Goal: Check status

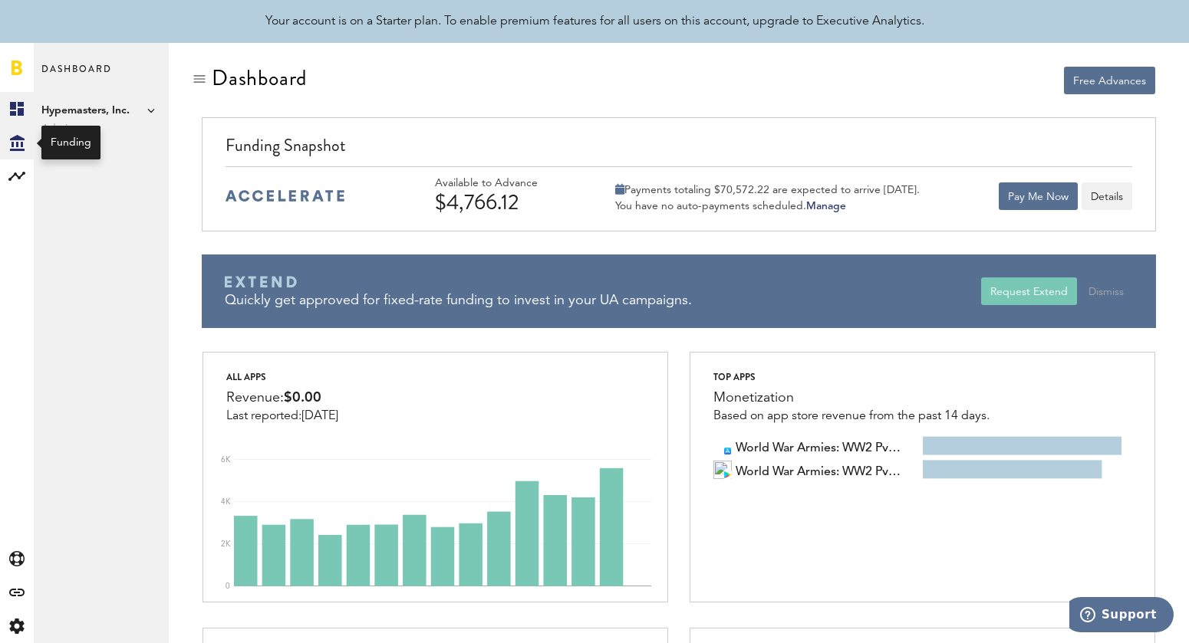
click at [17, 142] on icon at bounding box center [17, 143] width 15 height 16
click at [837, 186] on div "Payments totaling $70,572.22 are expected to arrive [DATE]." at bounding box center [767, 190] width 304 height 14
click at [1115, 194] on button "Details" at bounding box center [1106, 197] width 51 height 28
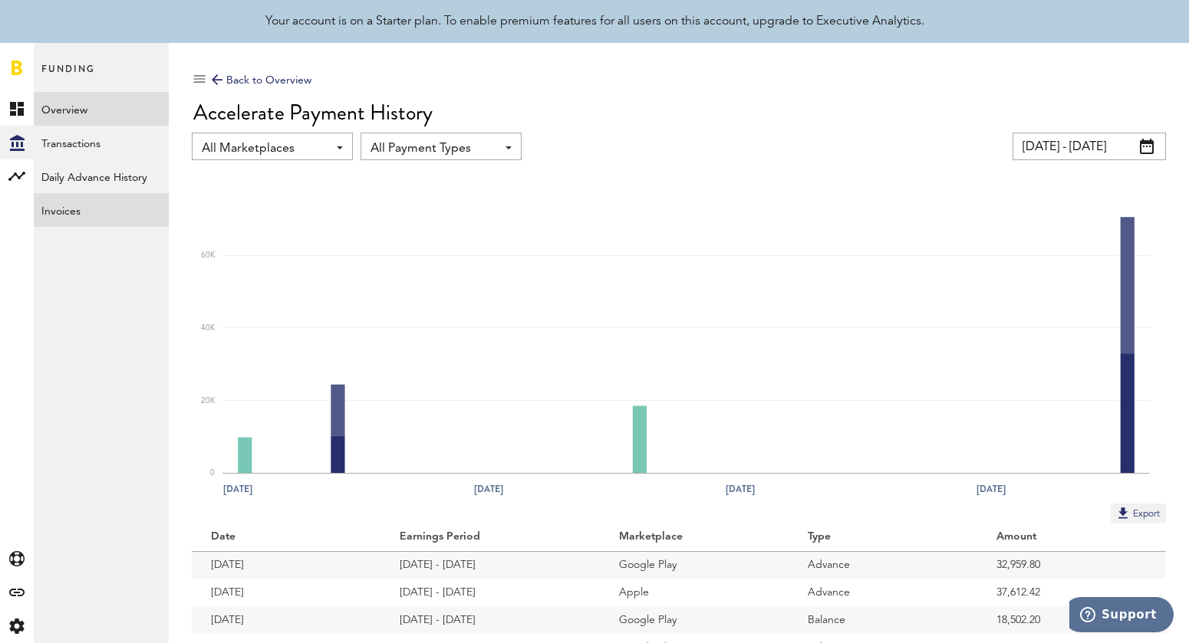
click at [73, 217] on link "Invoices" at bounding box center [101, 210] width 135 height 34
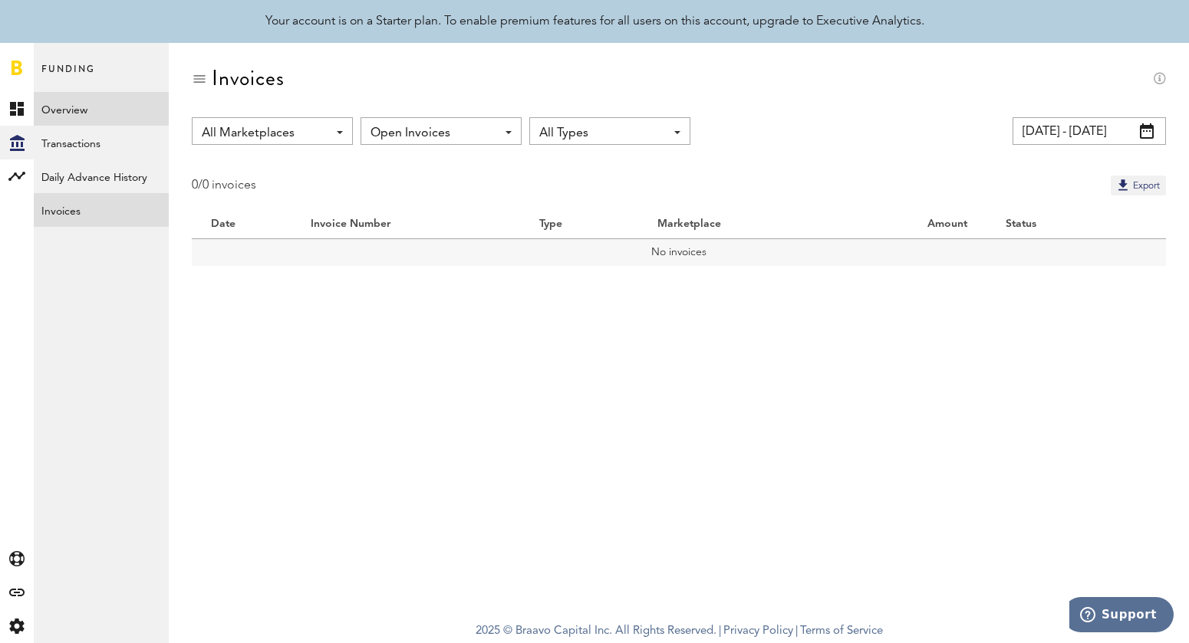
click at [116, 107] on link "Overview" at bounding box center [101, 109] width 135 height 34
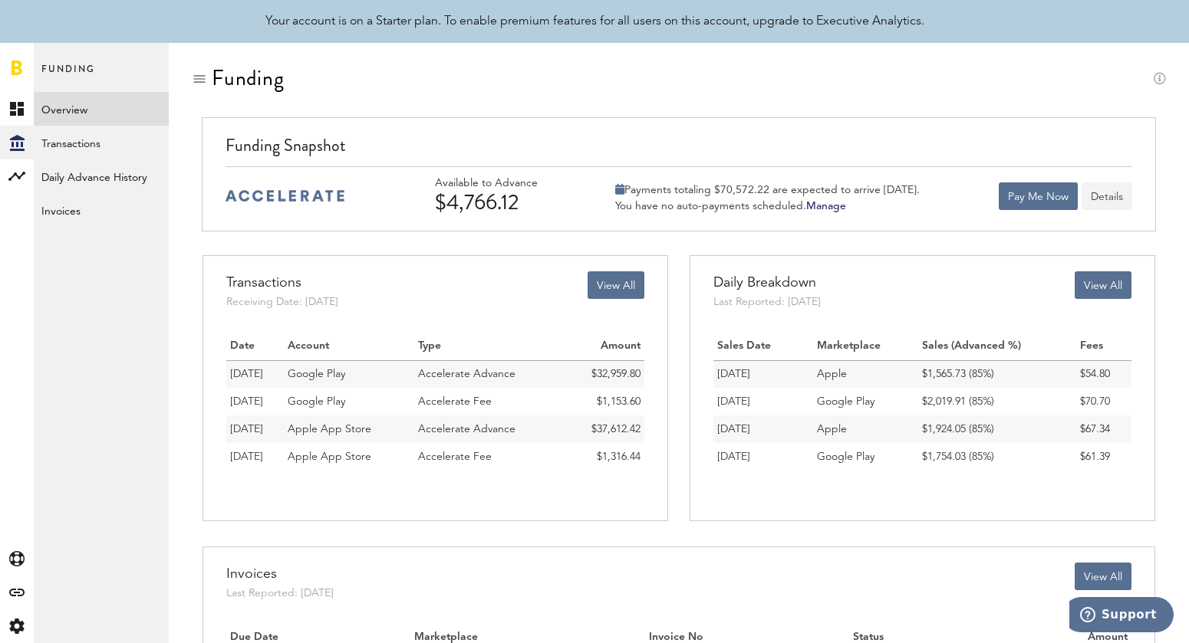
click at [1120, 204] on button "Details" at bounding box center [1106, 197] width 51 height 28
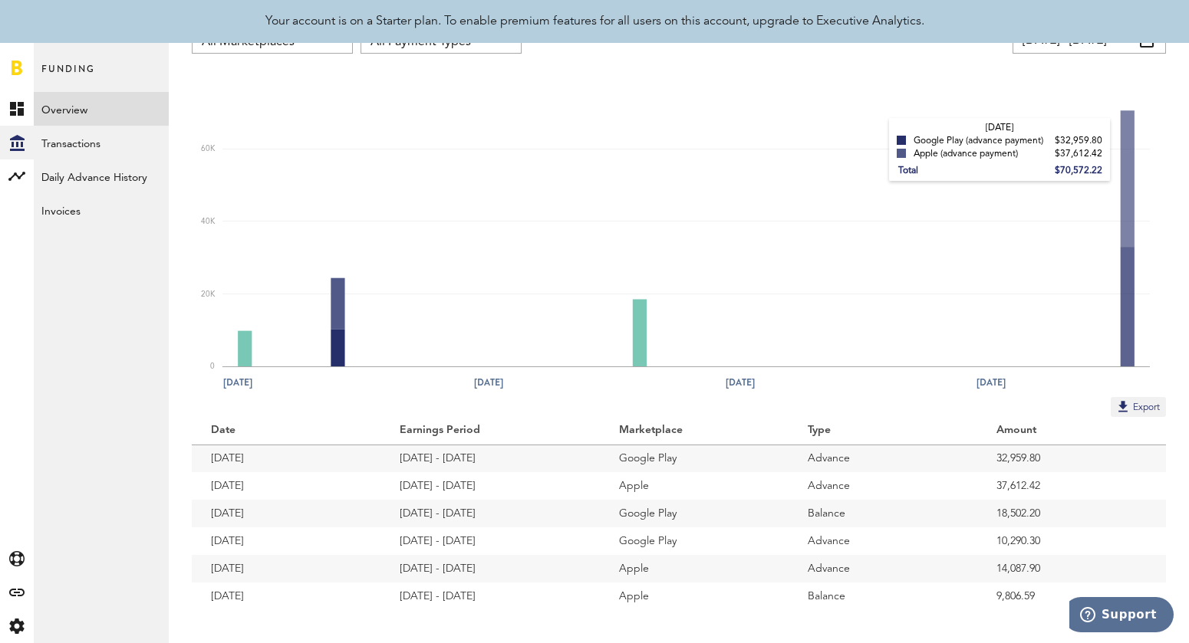
scroll to position [127, 0]
